Goal: Information Seeking & Learning: Learn about a topic

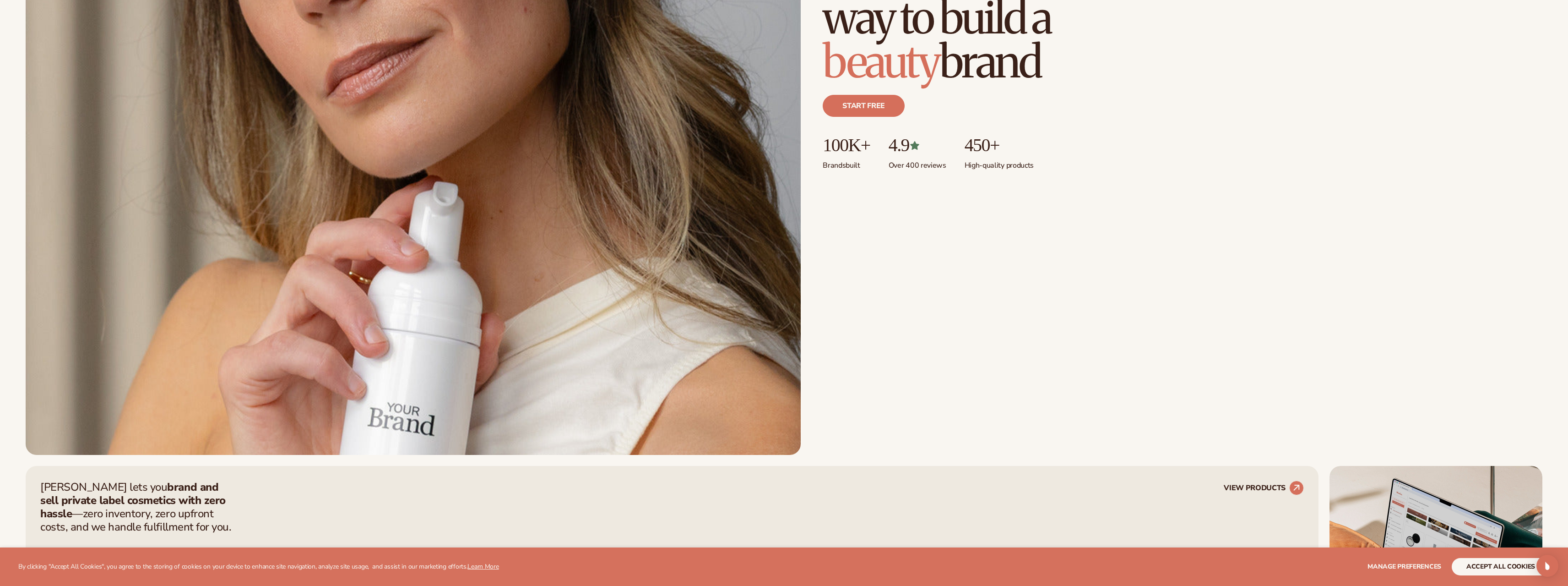
scroll to position [595, 0]
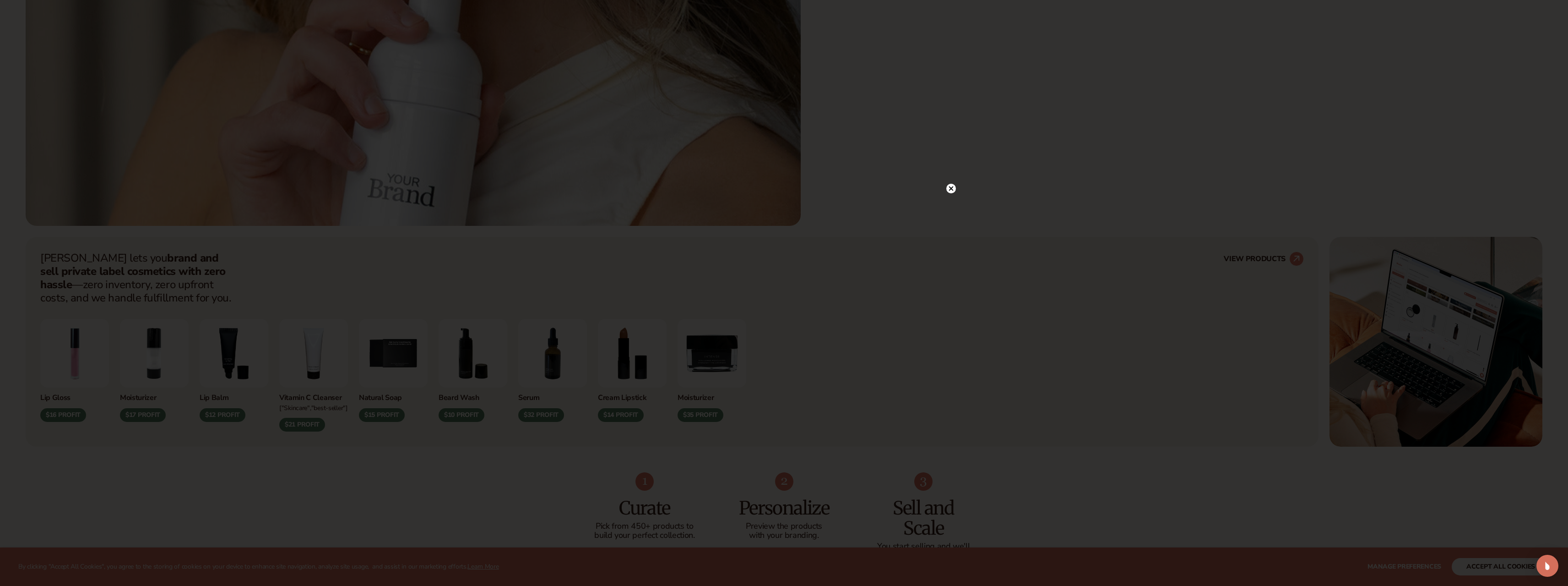
click at [950, 185] on circle at bounding box center [951, 188] width 10 height 10
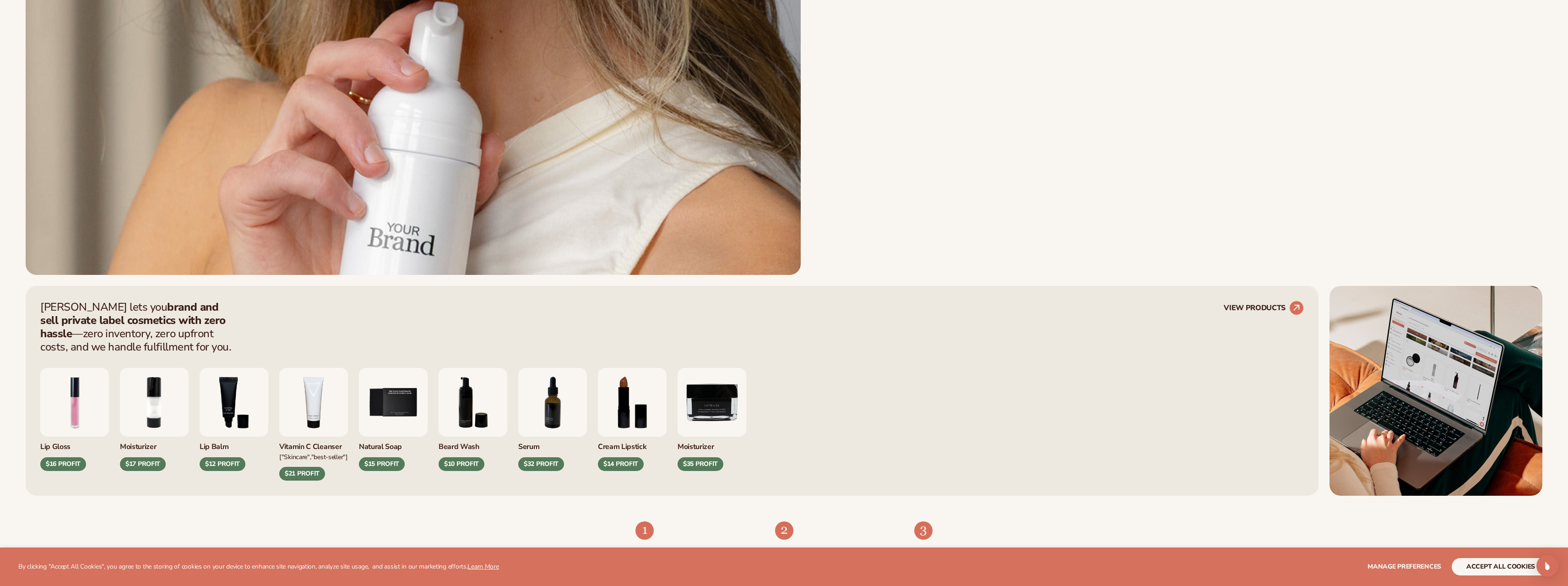
scroll to position [0, 0]
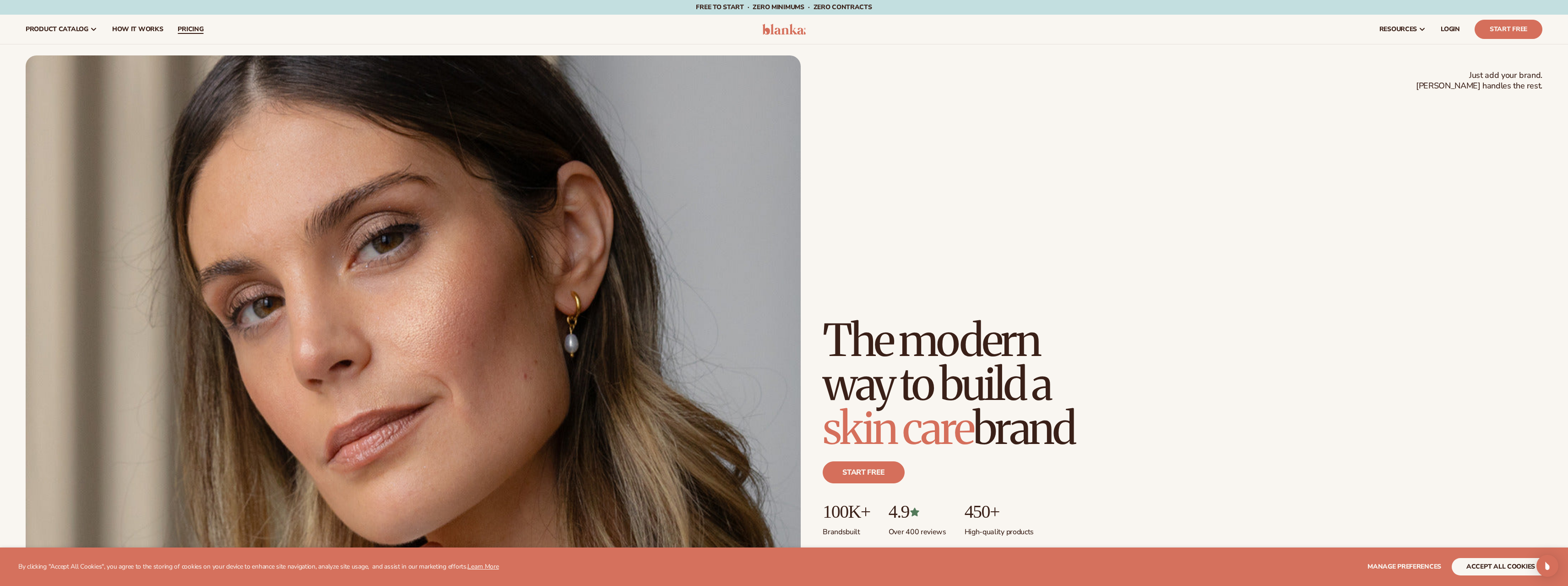
click at [179, 25] on link "pricing" at bounding box center [190, 29] width 40 height 29
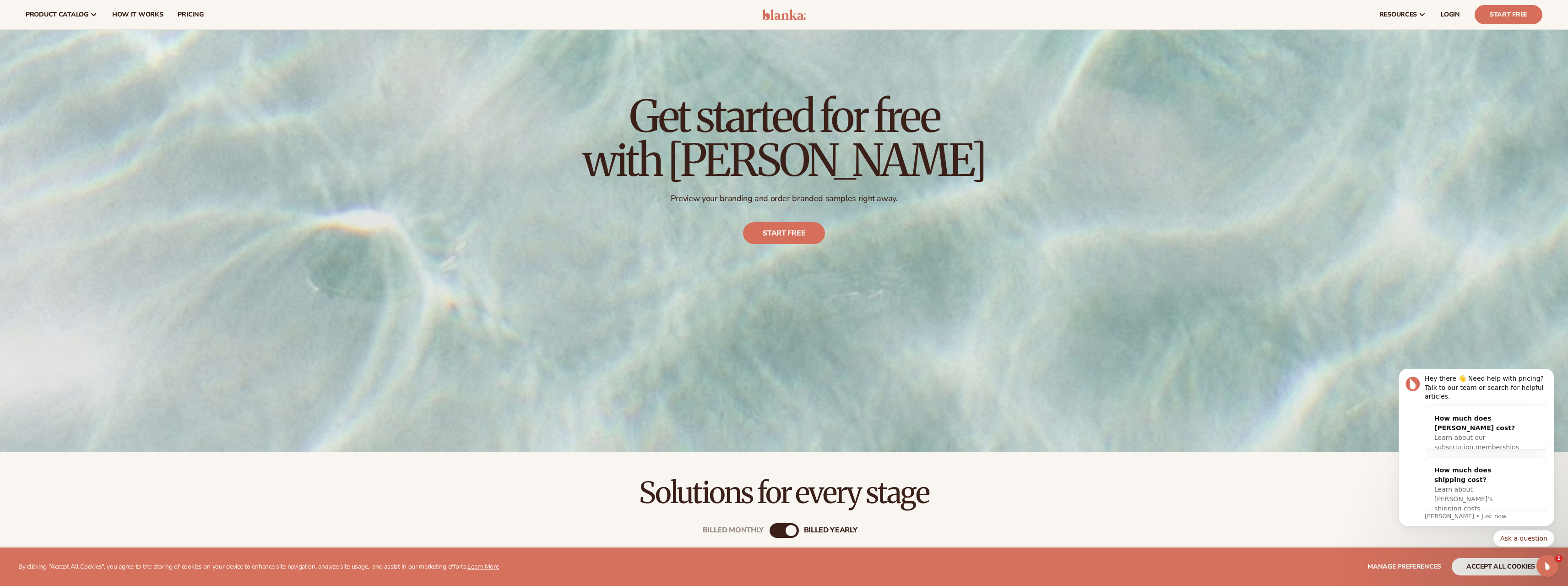
scroll to position [92, 0]
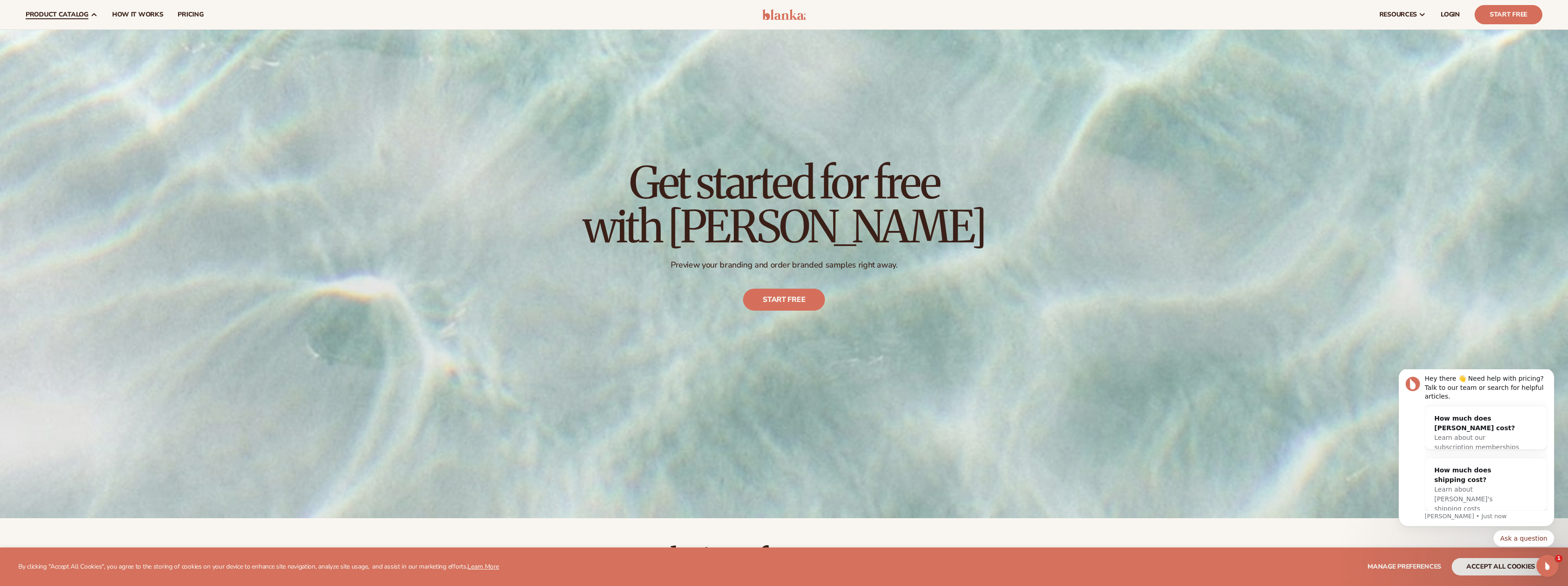
click at [66, 16] on span "product catalog" at bounding box center [56, 15] width 63 height 7
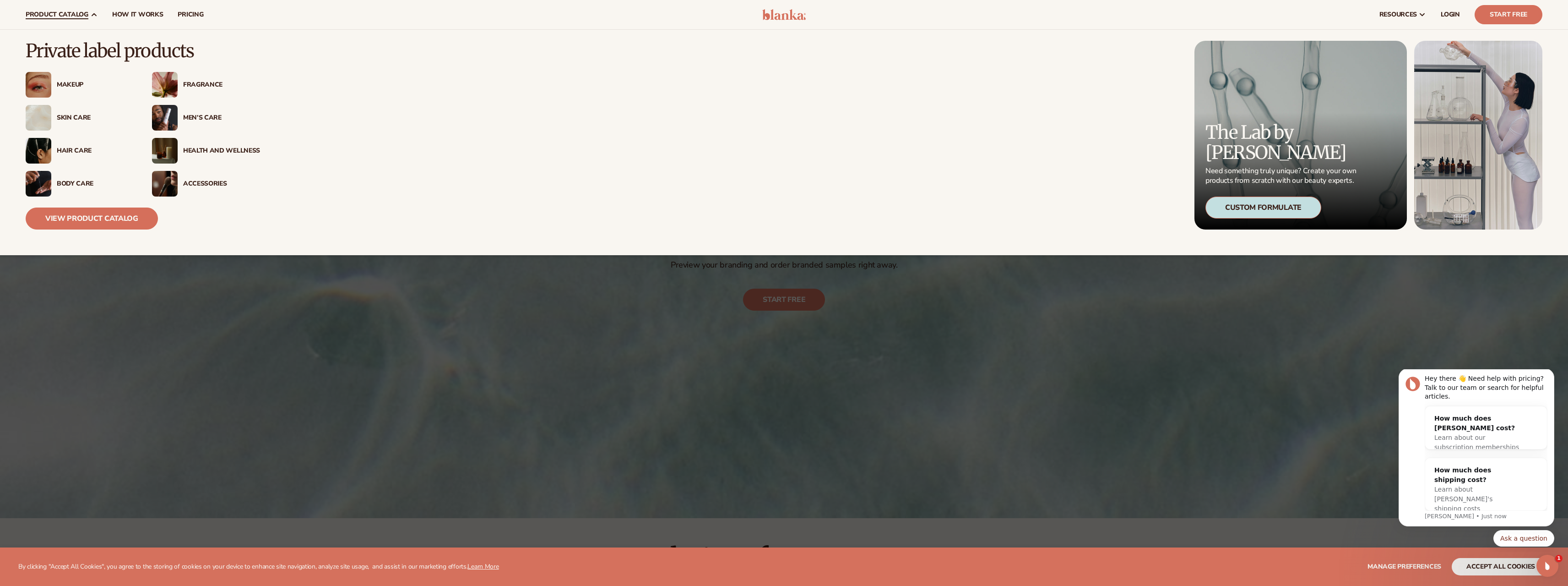
click at [62, 87] on div "Makeup" at bounding box center [95, 85] width 77 height 8
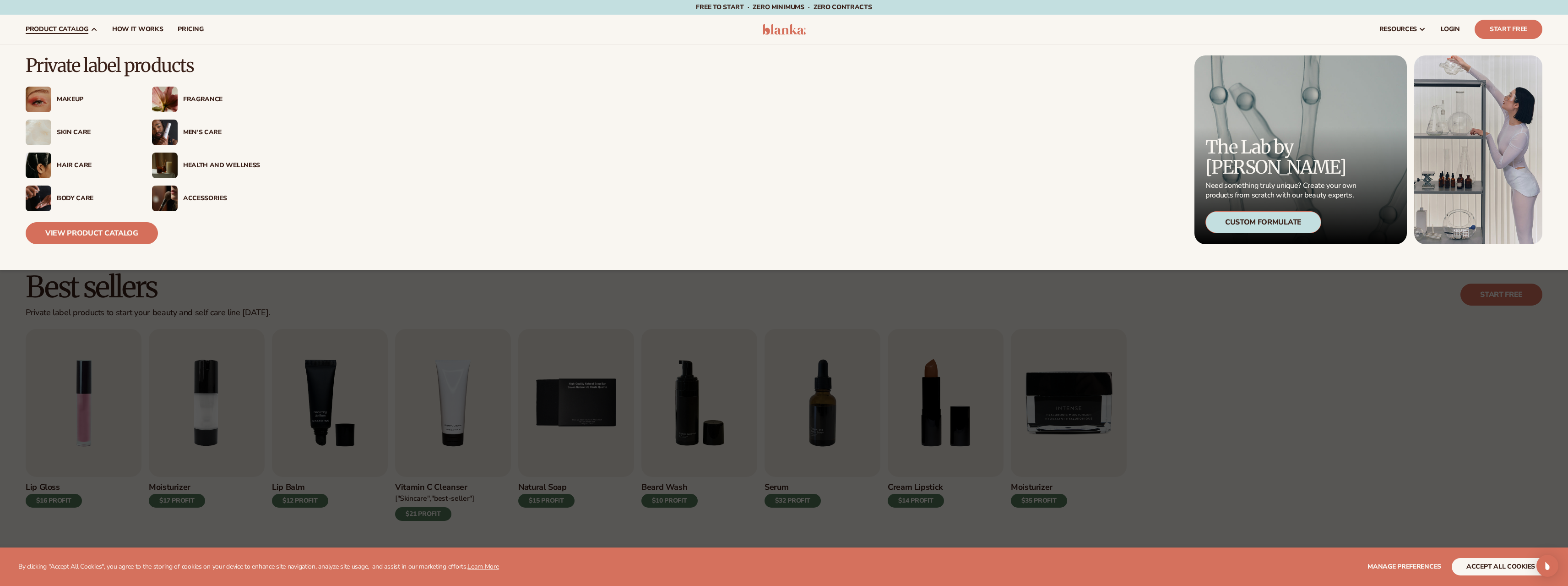
click at [68, 129] on div "Skin Care" at bounding box center [95, 132] width 77 height 8
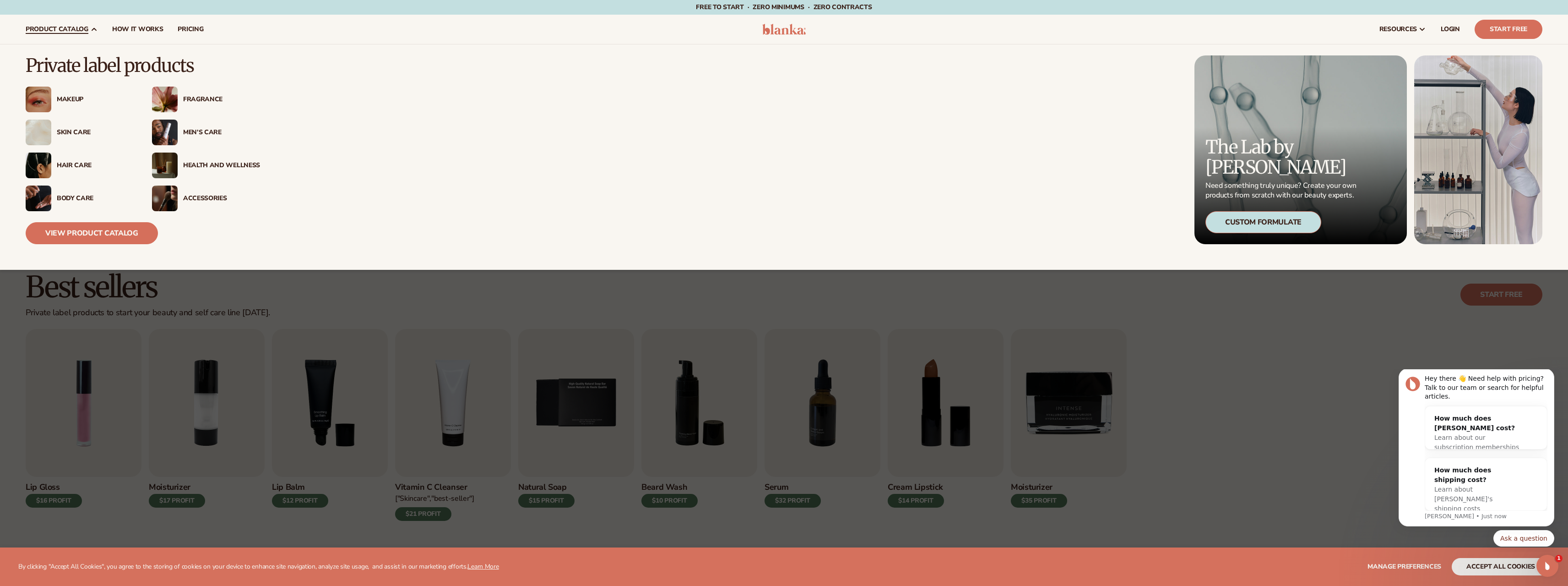
click at [62, 127] on div "Skin Care" at bounding box center [79, 132] width 108 height 25
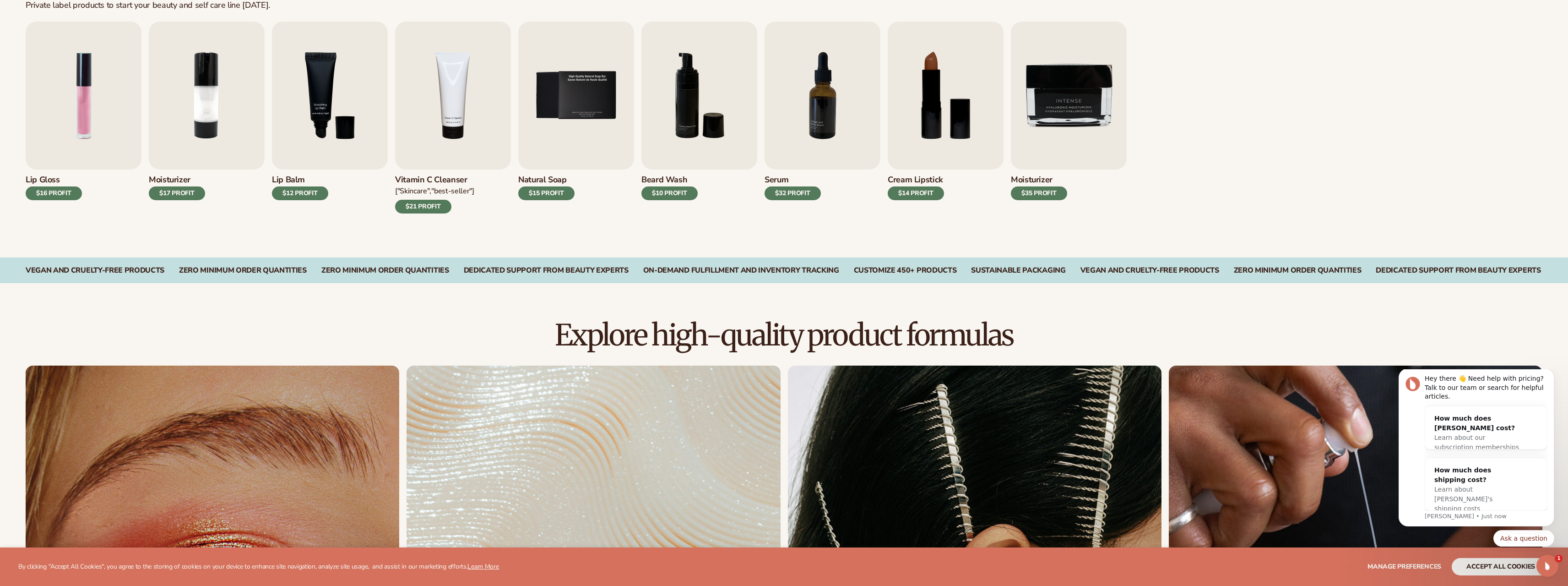
scroll to position [320, 0]
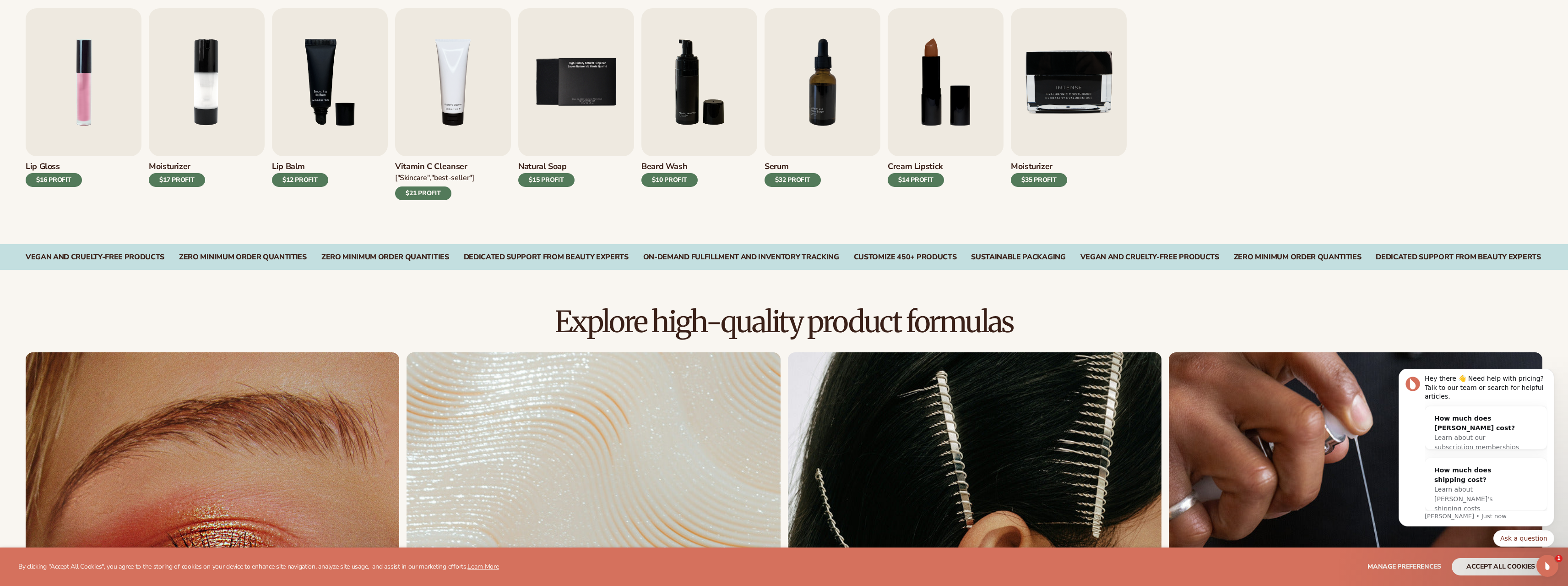
click at [1210, 162] on div "Lip Gloss $16 PROFIT Moisturizer $17 PROFIT [MEDICAL_DATA] $12 PROFIT" at bounding box center [784, 104] width 1517 height 192
click at [1299, 141] on div "Lip Gloss $16 PROFIT Moisturizer $17 PROFIT [MEDICAL_DATA] $12 PROFIT" at bounding box center [784, 104] width 1517 height 192
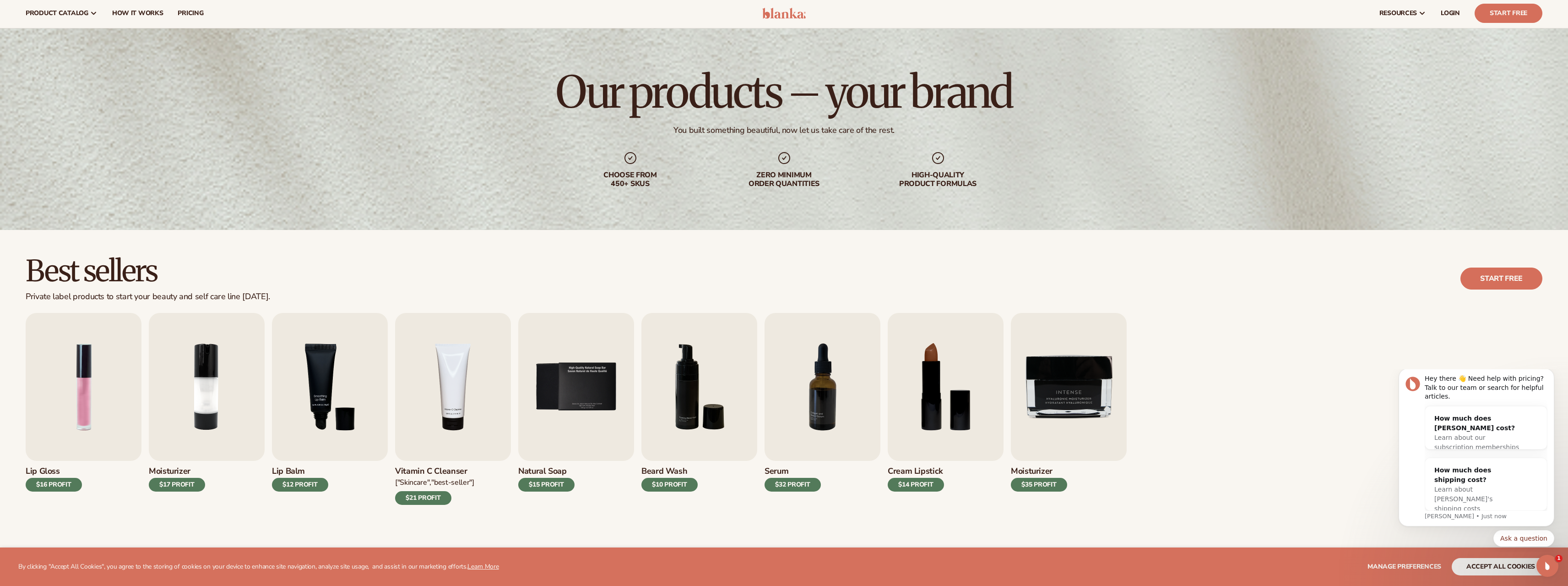
scroll to position [0, 0]
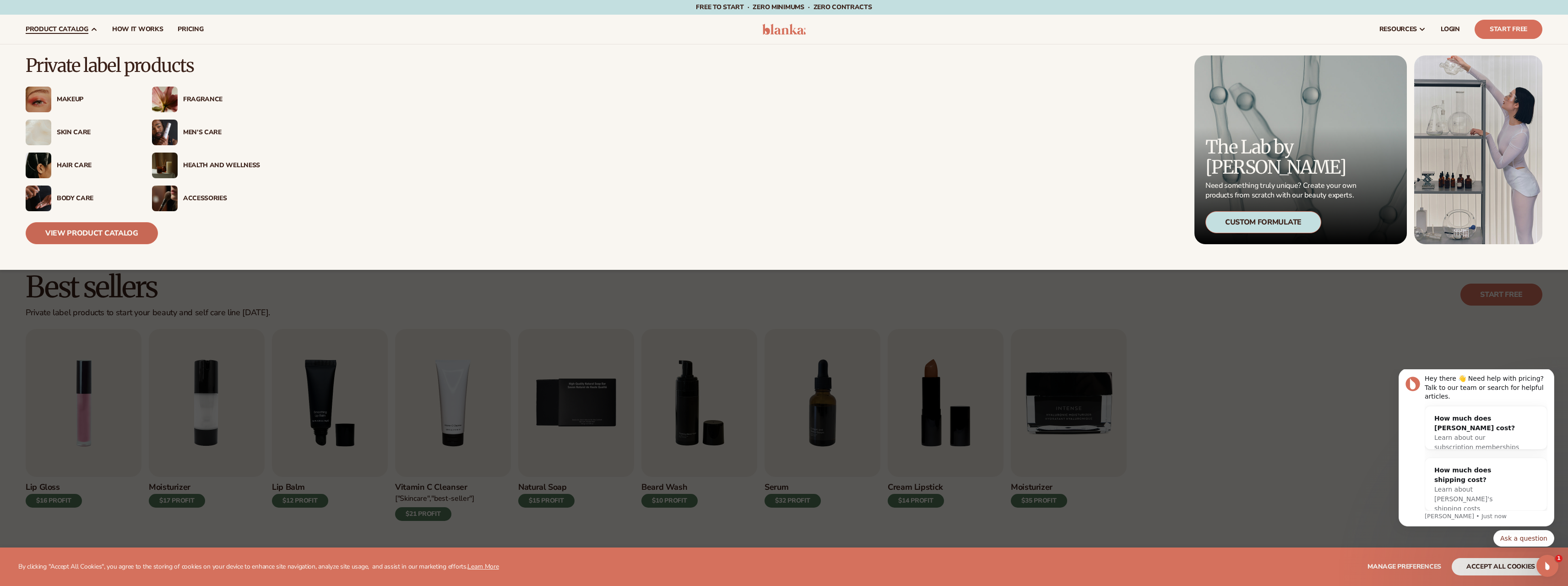
click at [99, 234] on link "View Product Catalog" at bounding box center [91, 233] width 132 height 22
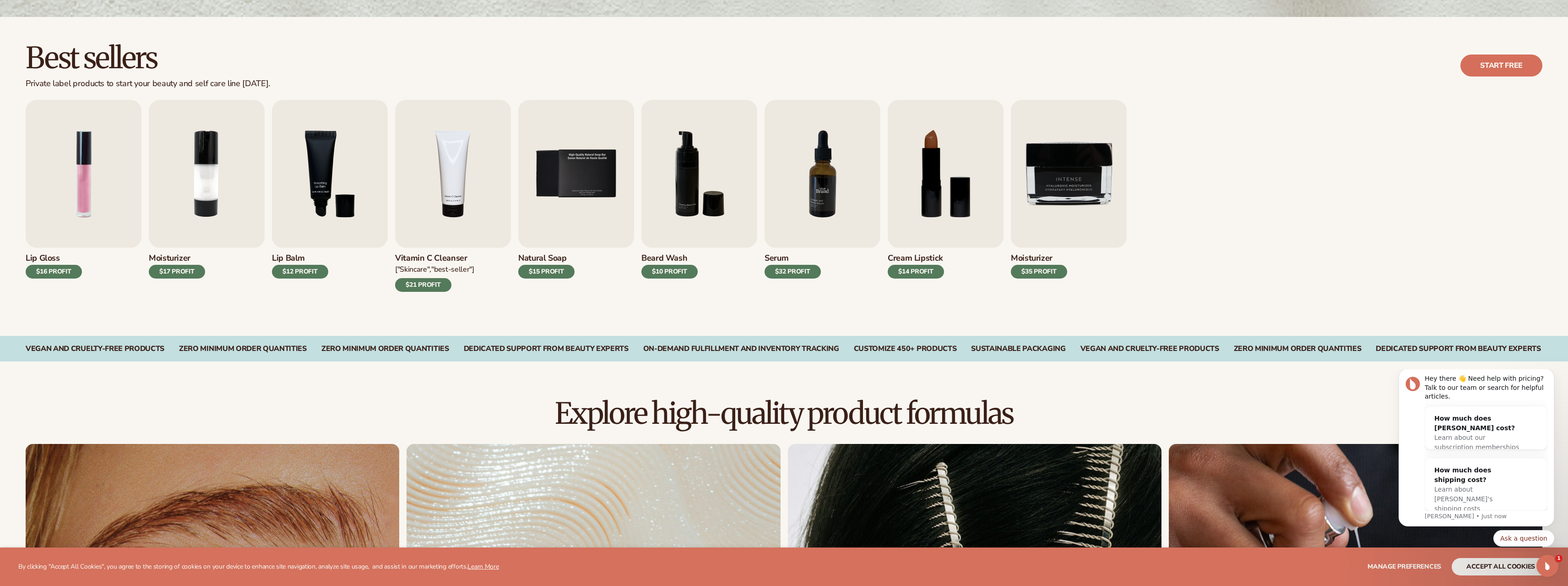
click at [821, 197] on img "7 / 9" at bounding box center [822, 174] width 116 height 148
click at [791, 274] on div "$32 PROFIT" at bounding box center [793, 271] width 56 height 14
click at [776, 259] on h3 "Serum" at bounding box center [793, 258] width 56 height 10
click at [823, 172] on img "7 / 9" at bounding box center [822, 174] width 116 height 148
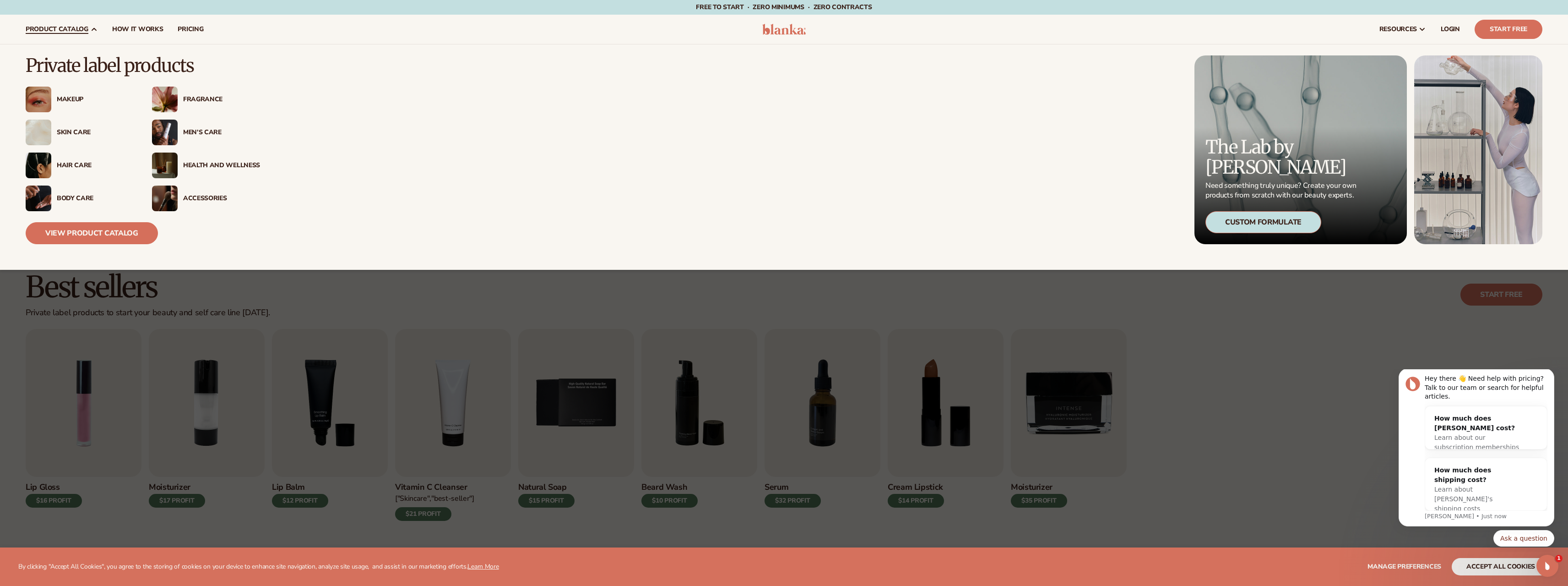
click at [76, 30] on span "product catalog" at bounding box center [56, 29] width 63 height 7
click at [105, 230] on link "View Product Catalog" at bounding box center [91, 233] width 132 height 22
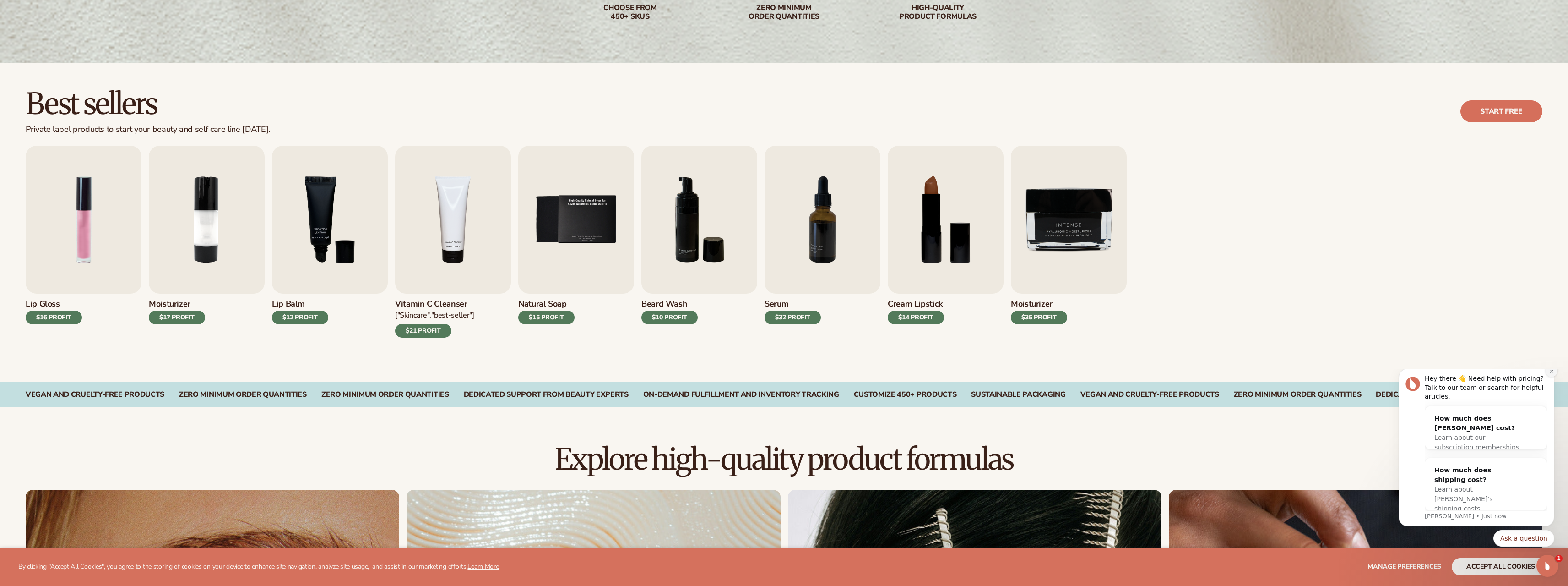
click at [1553, 374] on icon "Dismiss notification" at bounding box center [1552, 371] width 5 height 5
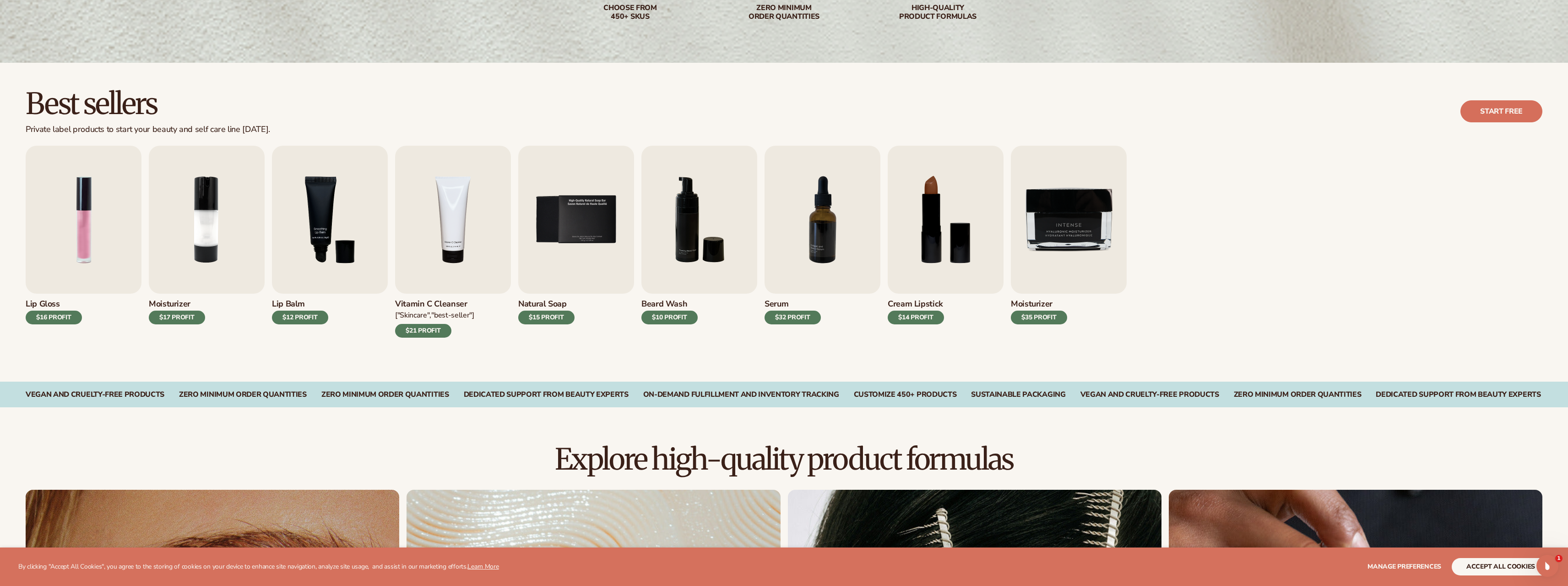
click at [297, 317] on div "$12 PROFIT" at bounding box center [300, 317] width 56 height 14
click at [318, 241] on img "3 / 9" at bounding box center [329, 219] width 116 height 148
click at [210, 242] on img "2 / 9" at bounding box center [206, 219] width 116 height 148
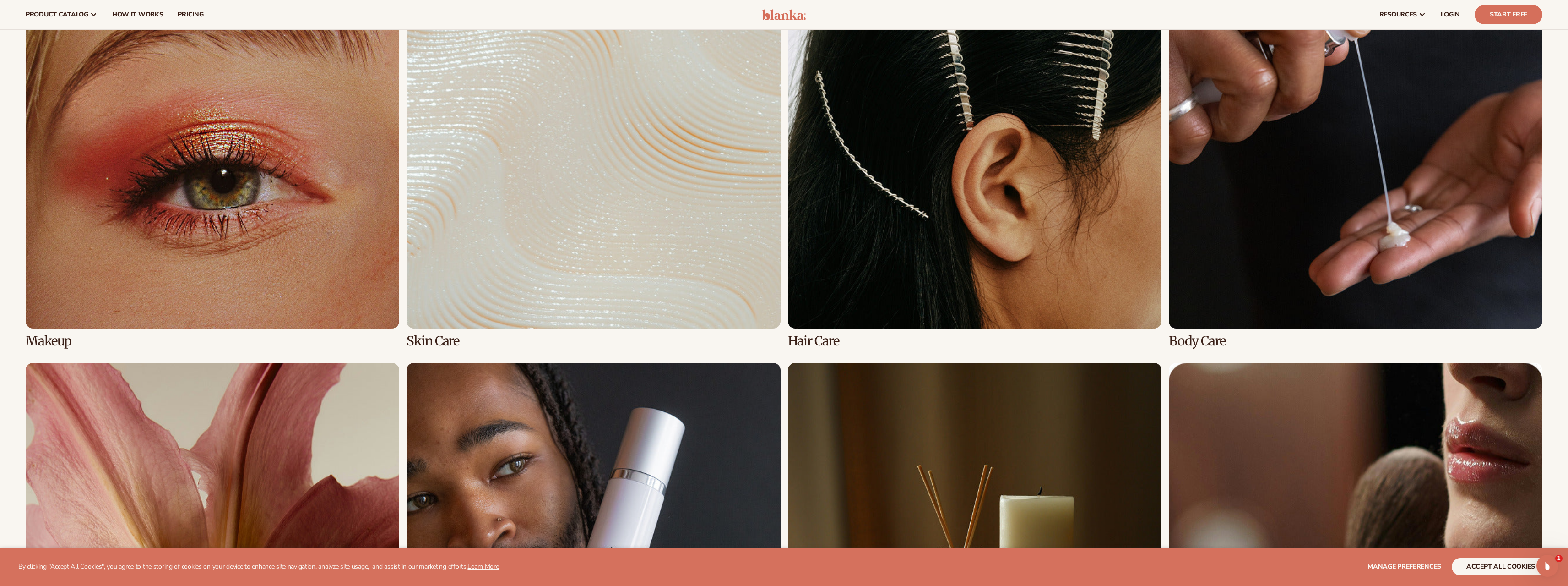
scroll to position [605, 0]
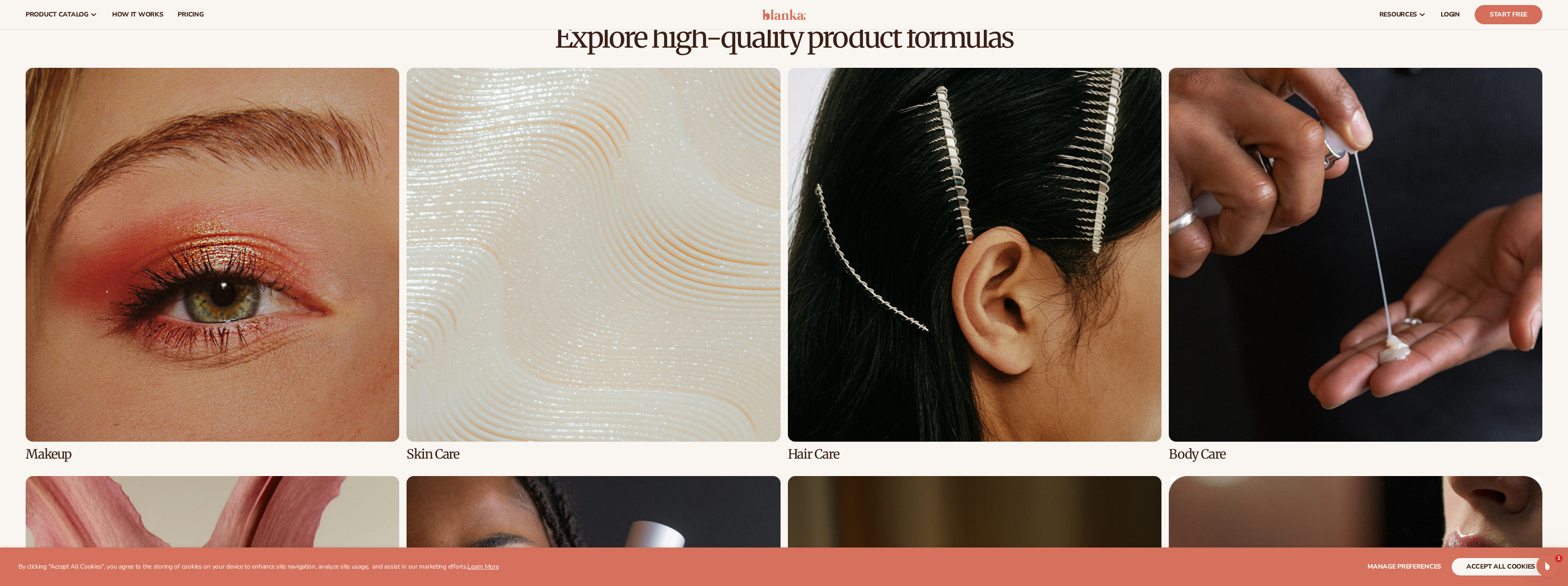
click at [658, 235] on link "2 / 8" at bounding box center [593, 265] width 374 height 393
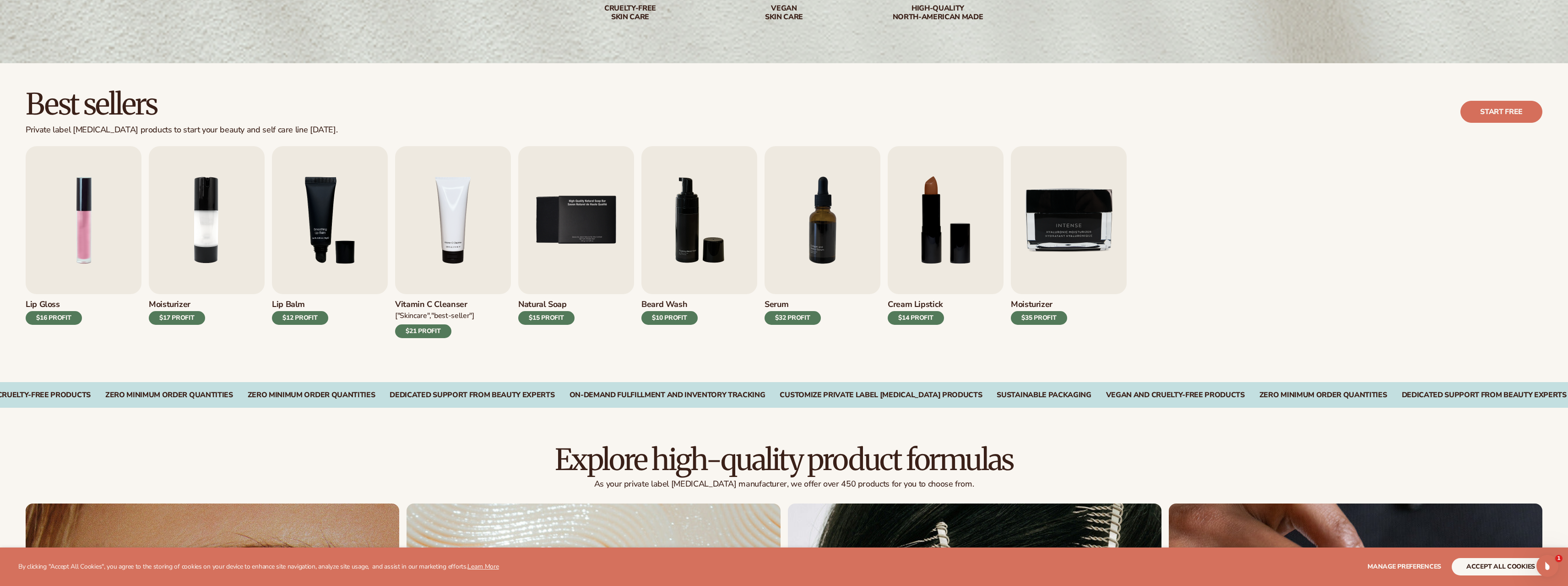
scroll to position [183, 0]
click at [1091, 234] on img "9 / 9" at bounding box center [1068, 219] width 116 height 148
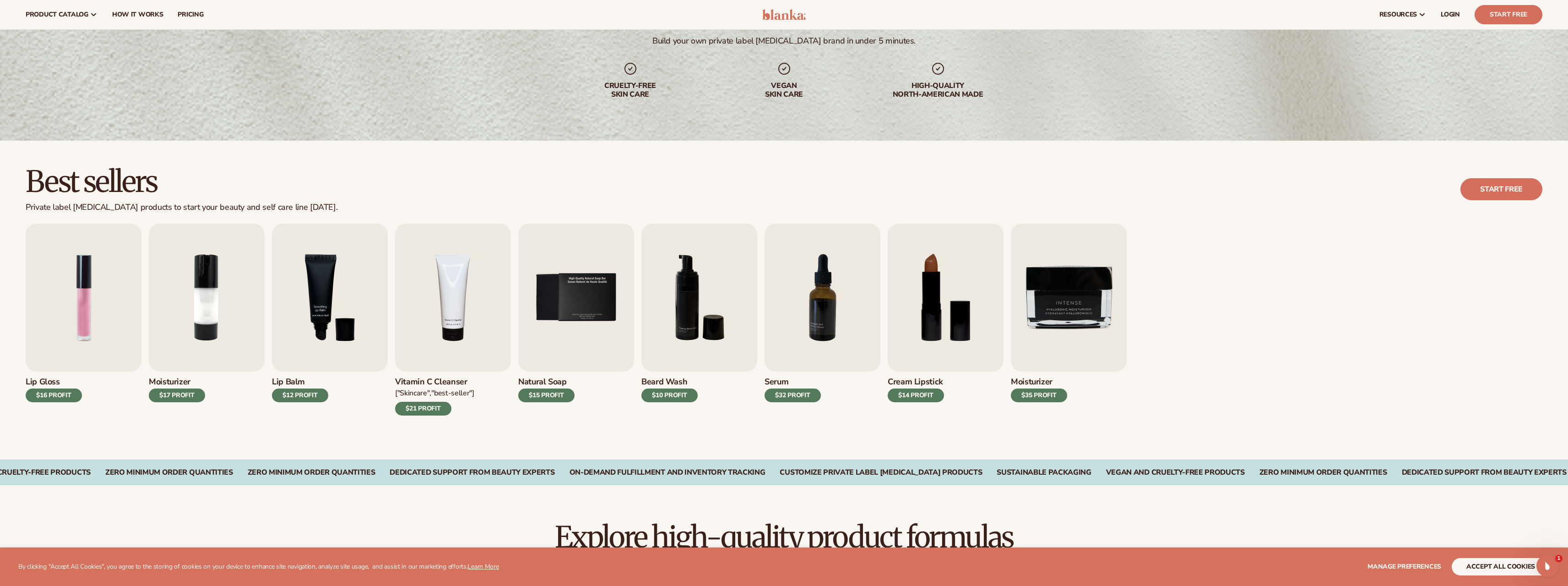
scroll to position [0, 0]
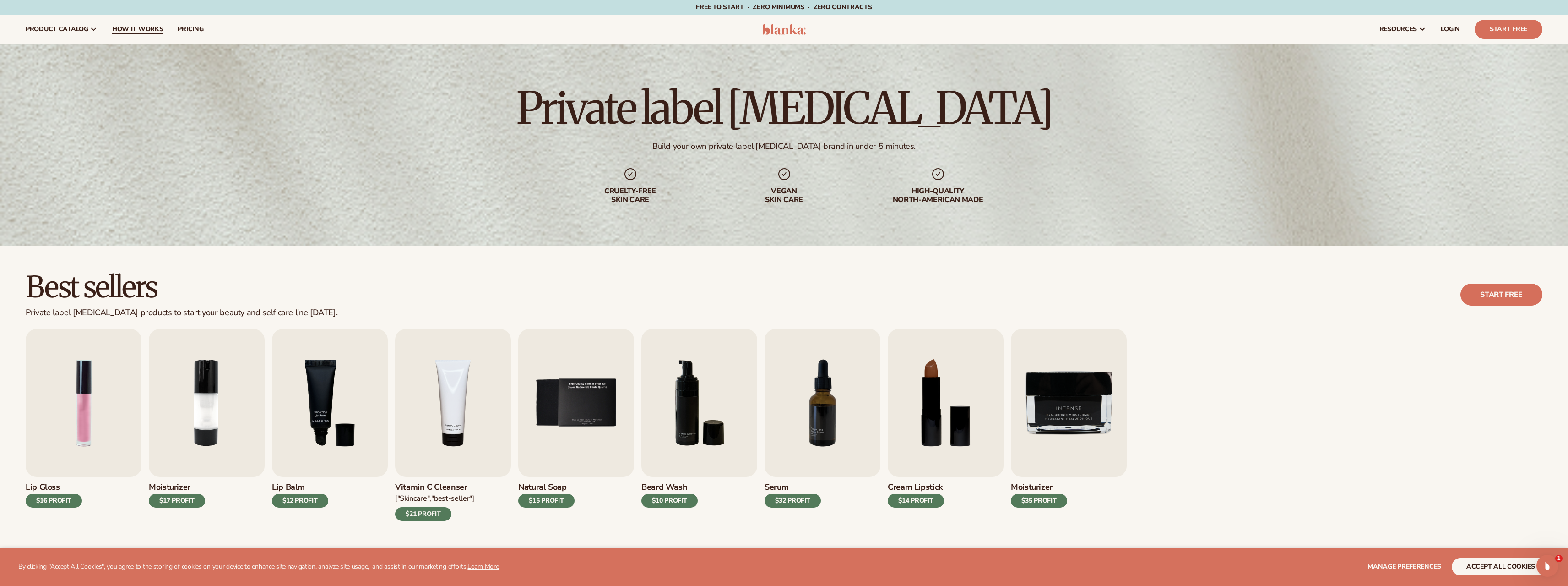
click at [137, 24] on link "How It Works" at bounding box center [137, 29] width 65 height 29
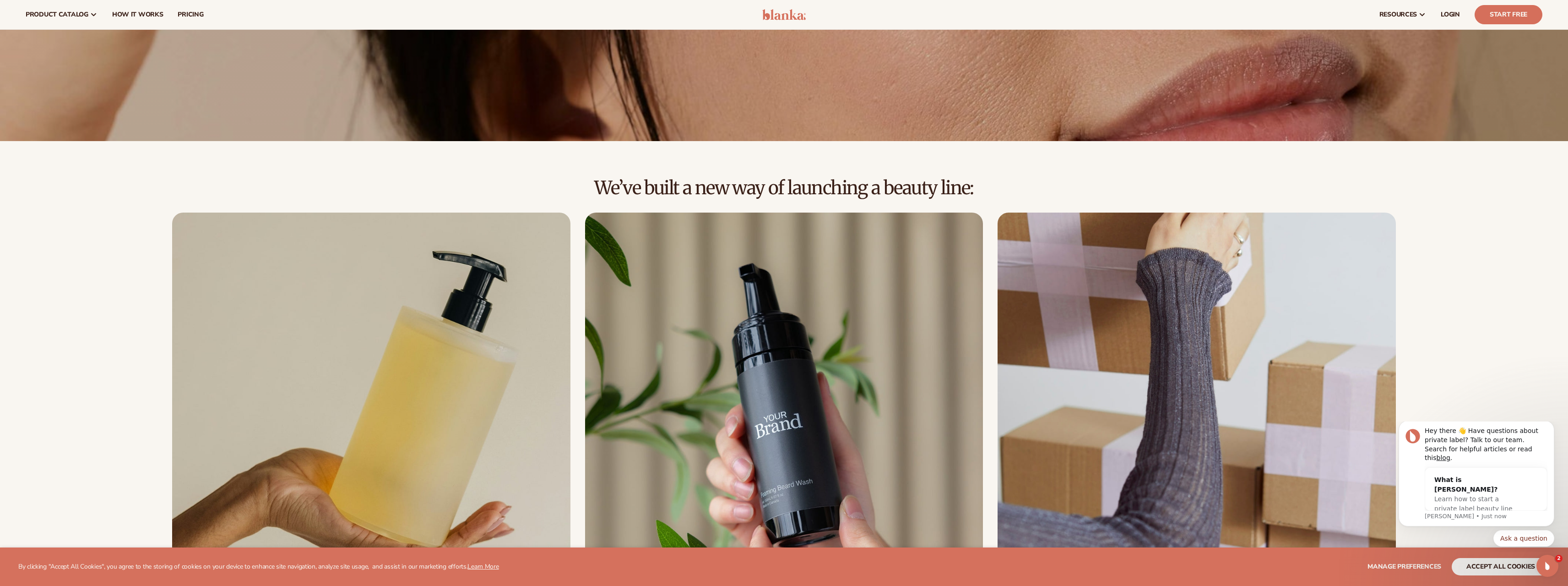
scroll to position [183, 0]
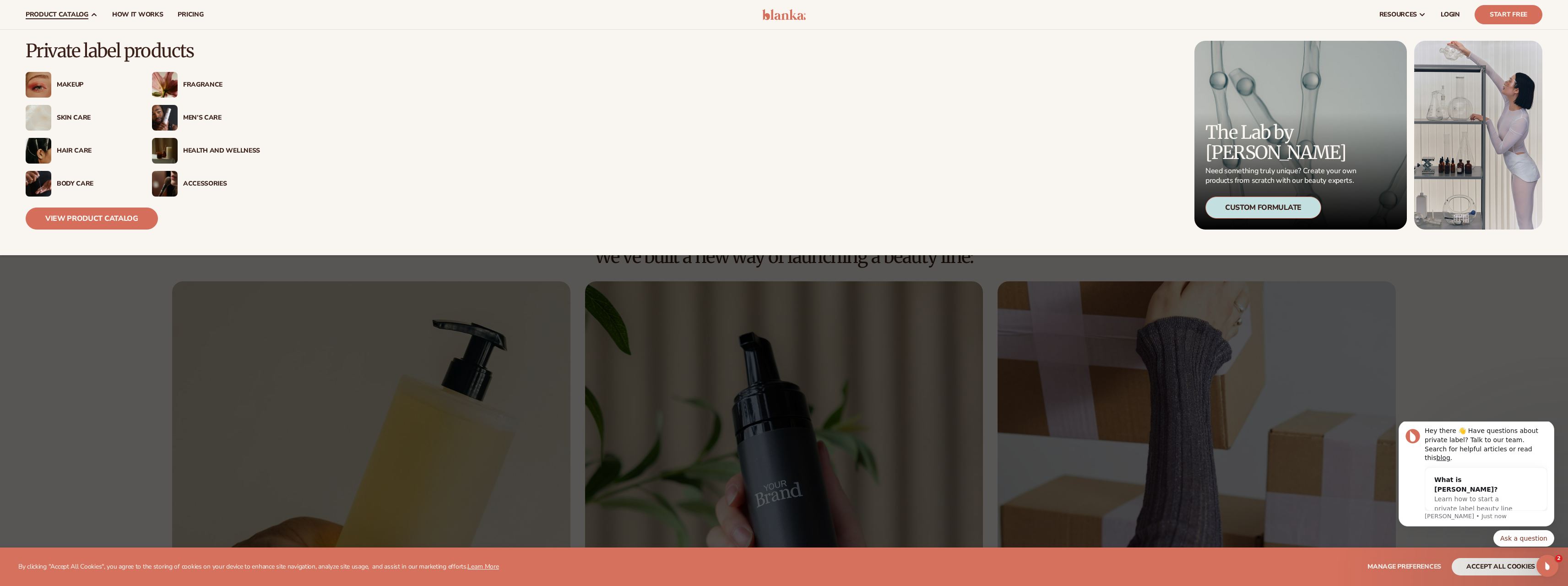
click at [67, 87] on div "Makeup" at bounding box center [95, 85] width 77 height 8
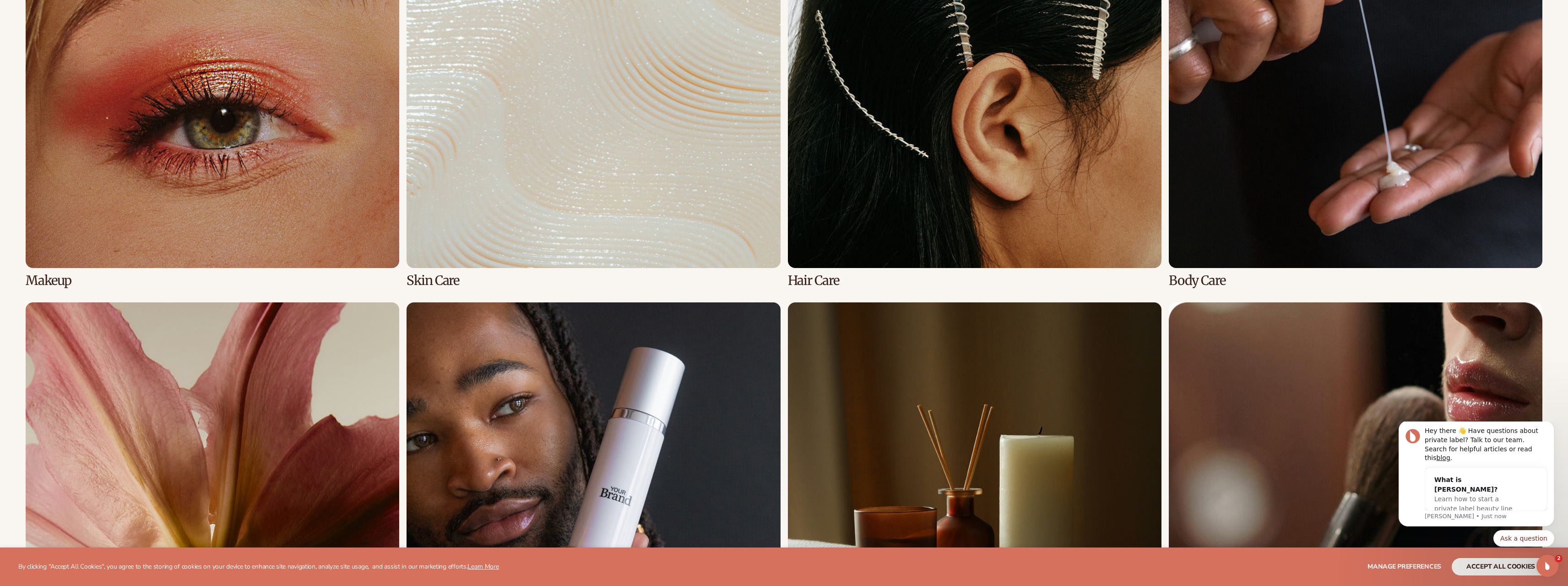
click at [543, 219] on link "2 / 8" at bounding box center [593, 91] width 374 height 393
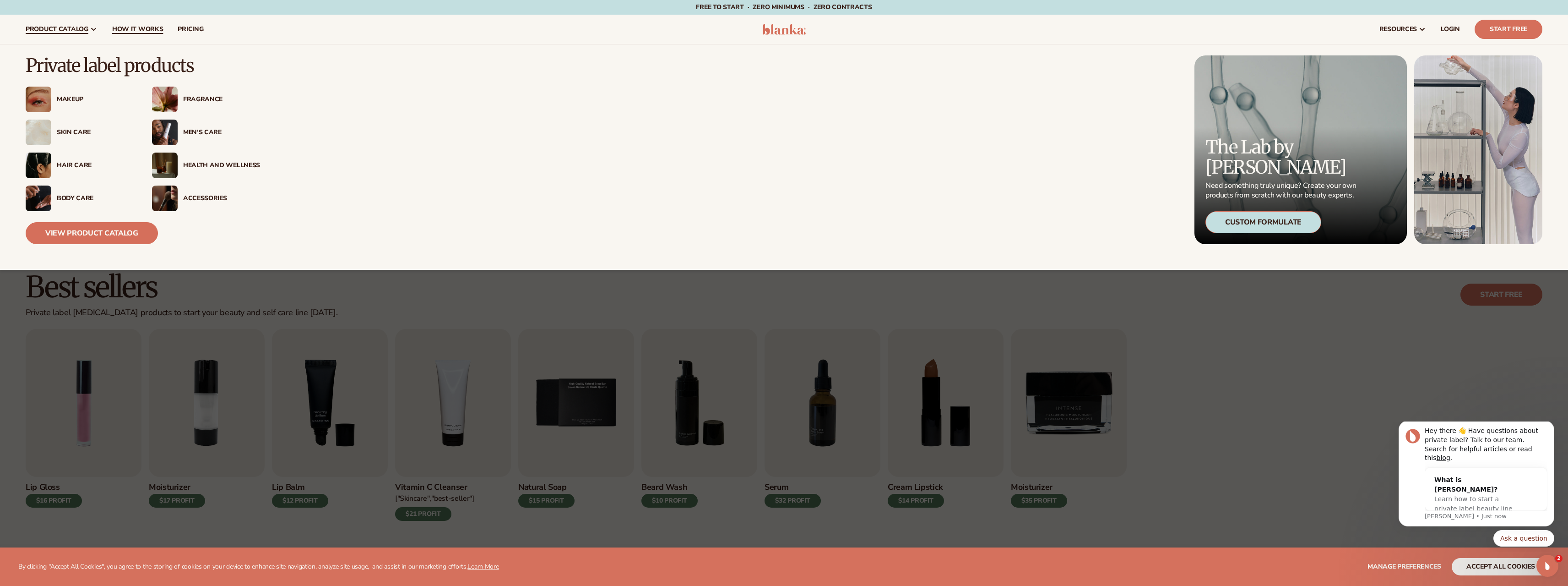
click at [146, 27] on span "How It Works" at bounding box center [137, 29] width 51 height 7
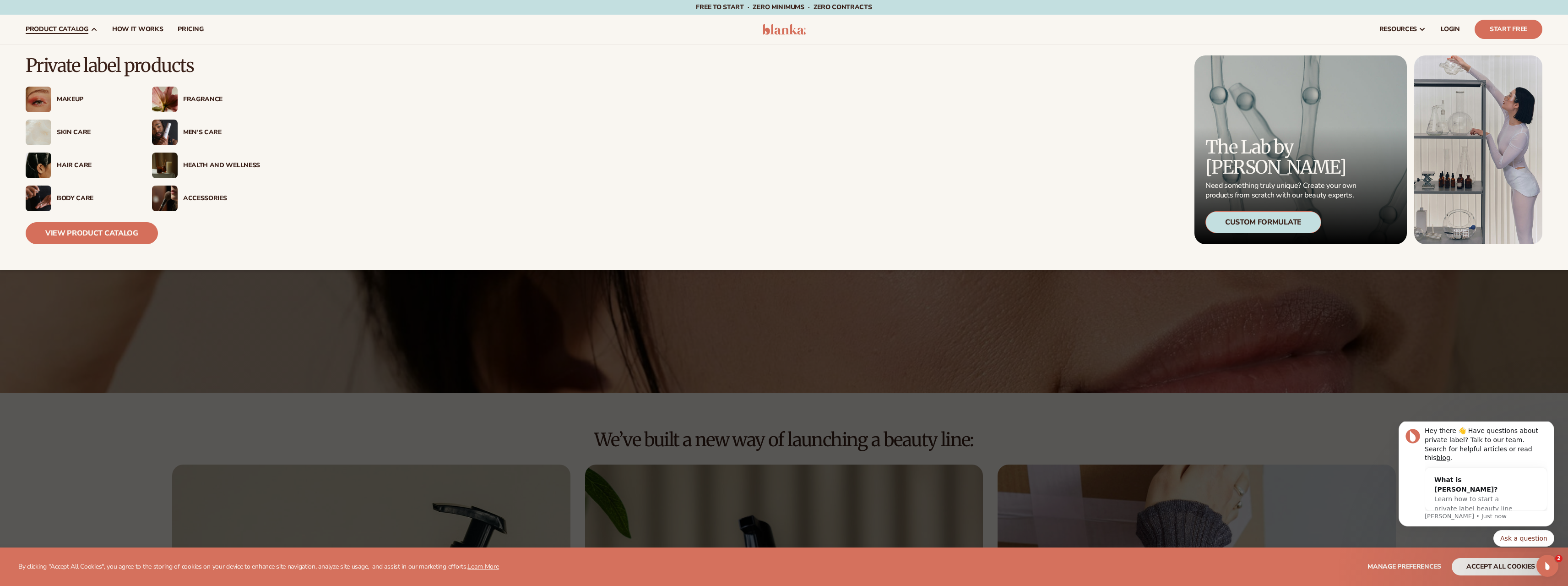
click at [62, 193] on div "Body Care" at bounding box center [79, 198] width 108 height 25
